Goal: Task Accomplishment & Management: Manage account settings

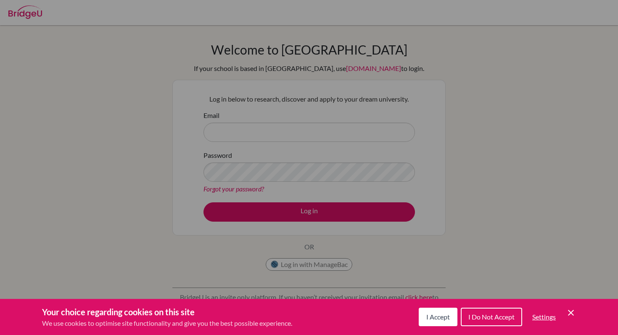
click at [432, 316] on span "I Accept" at bounding box center [438, 317] width 24 height 8
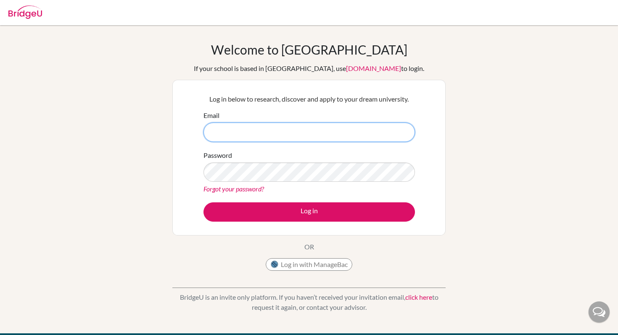
click at [242, 138] on input "Email" at bounding box center [308, 132] width 211 height 19
click at [224, 133] on input "ayakashirahashi" at bounding box center [308, 132] width 211 height 19
click at [268, 132] on input "ayaka.shirahashi" at bounding box center [308, 132] width 211 height 19
type input "[EMAIL_ADDRESS][DOMAIN_NAME]"
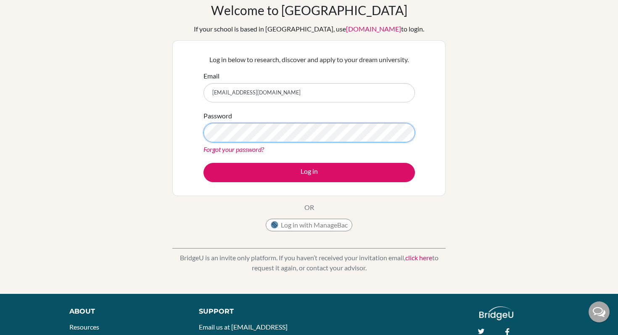
scroll to position [40, 0]
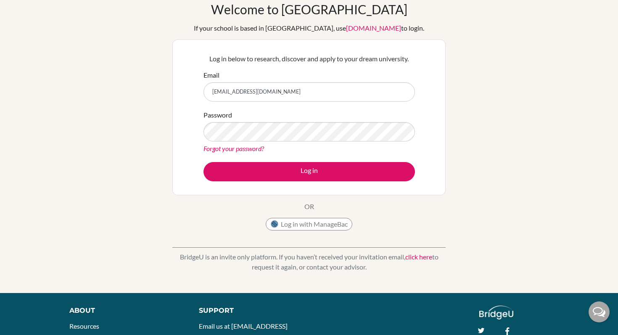
click at [239, 148] on link "Forgot your password?" at bounding box center [233, 149] width 61 height 8
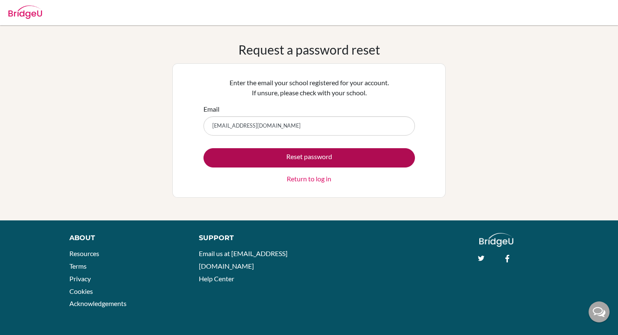
type input "[EMAIL_ADDRESS][DOMAIN_NAME]"
click at [262, 155] on button "Reset password" at bounding box center [308, 157] width 211 height 19
click at [300, 158] on button "Reset password" at bounding box center [308, 157] width 211 height 19
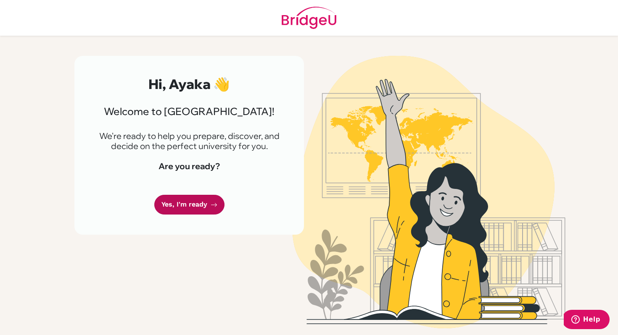
click at [200, 210] on link "Yes, I'm ready" at bounding box center [189, 205] width 70 height 20
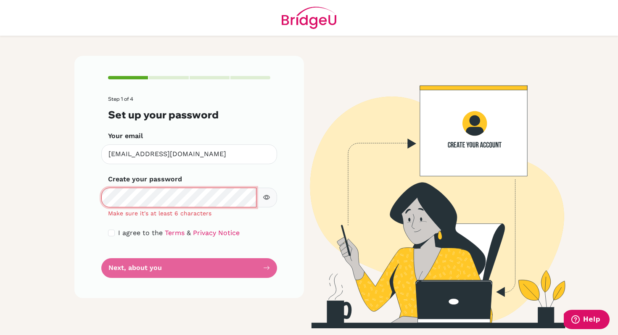
click at [85, 199] on div "Step 1 of 4 Set up your password Your email [EMAIL_ADDRESS][DOMAIN_NAME] Invali…" at bounding box center [188, 177] width 229 height 243
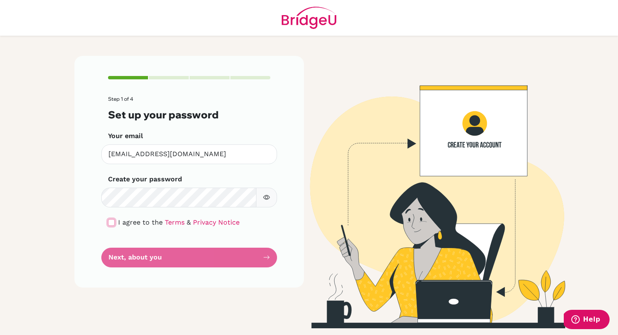
click at [112, 224] on input "checkbox" at bounding box center [111, 222] width 7 height 7
checkbox input "true"
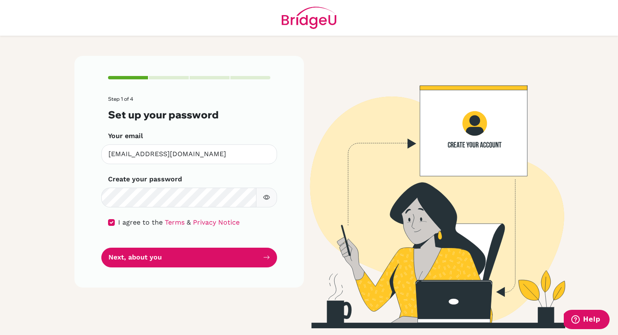
click at [259, 202] on button "button" at bounding box center [266, 198] width 21 height 20
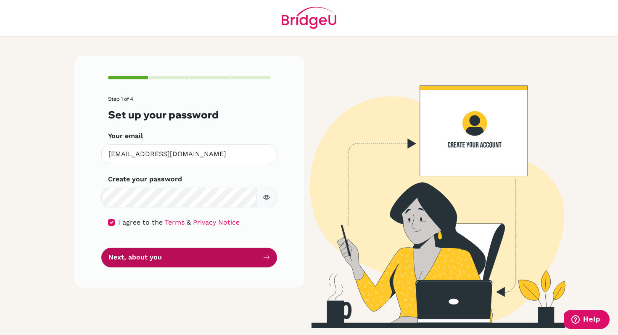
click at [195, 253] on button "Next, about you" at bounding box center [189, 258] width 176 height 20
